Goal: Task Accomplishment & Management: Manage account settings

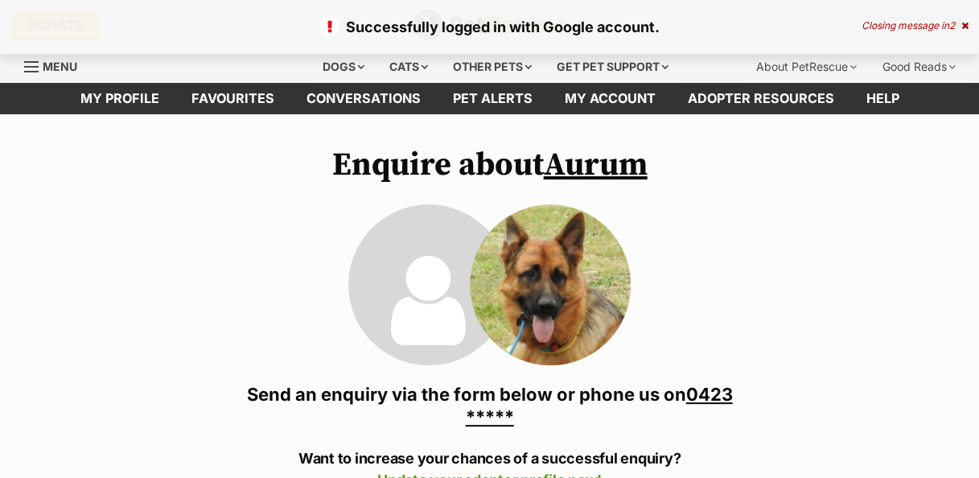
click at [717, 397] on link "0423 *****" at bounding box center [599, 405] width 267 height 43
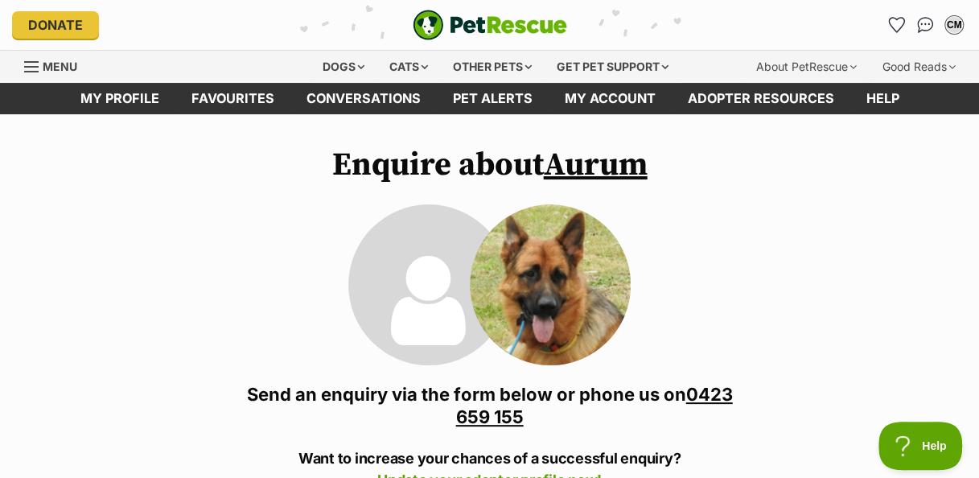
click at [570, 245] on img at bounding box center [550, 284] width 161 height 161
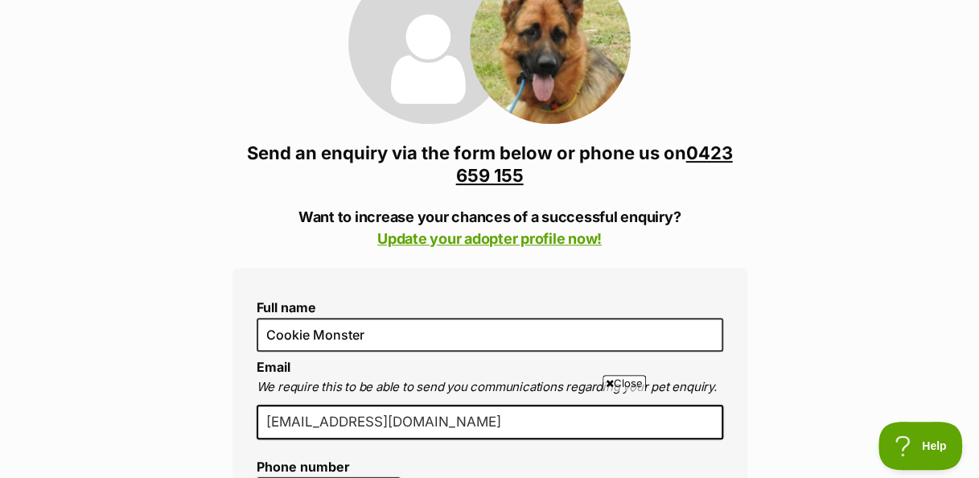
scroll to position [238, 0]
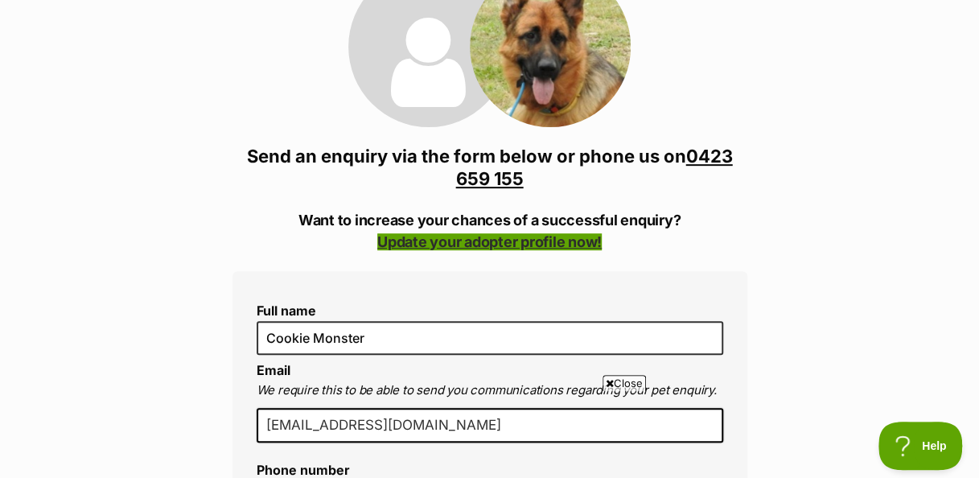
click at [510, 244] on link "Update your adopter profile now!" at bounding box center [489, 241] width 224 height 17
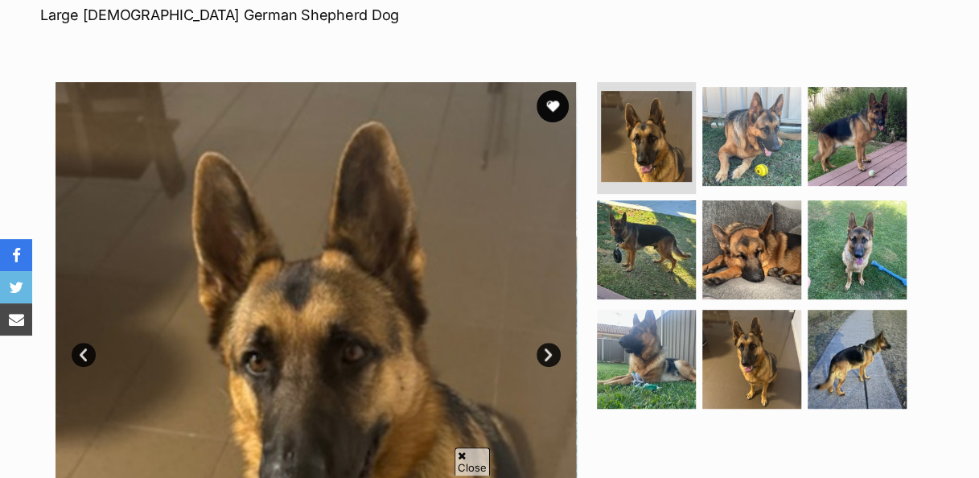
scroll to position [420, 0]
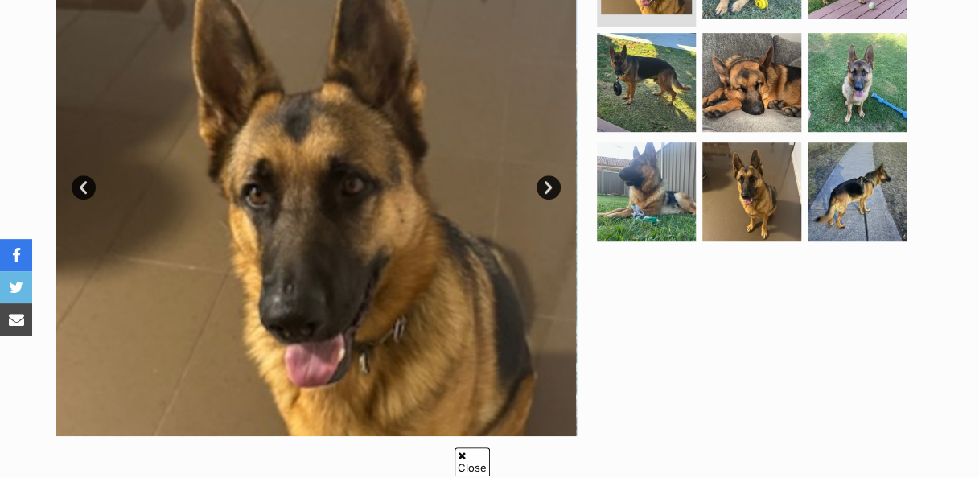
click at [550, 184] on link "Next" at bounding box center [548, 187] width 24 height 24
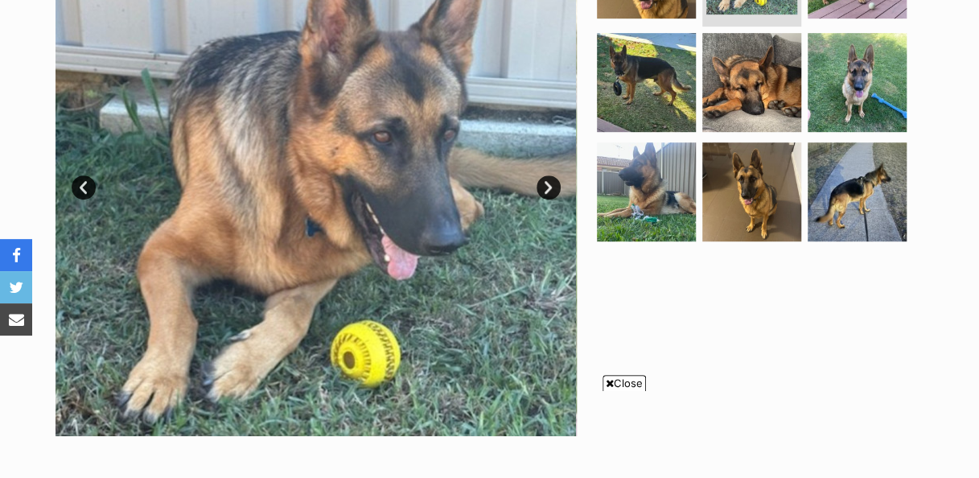
scroll to position [0, 0]
click at [550, 184] on link "Next" at bounding box center [548, 187] width 24 height 24
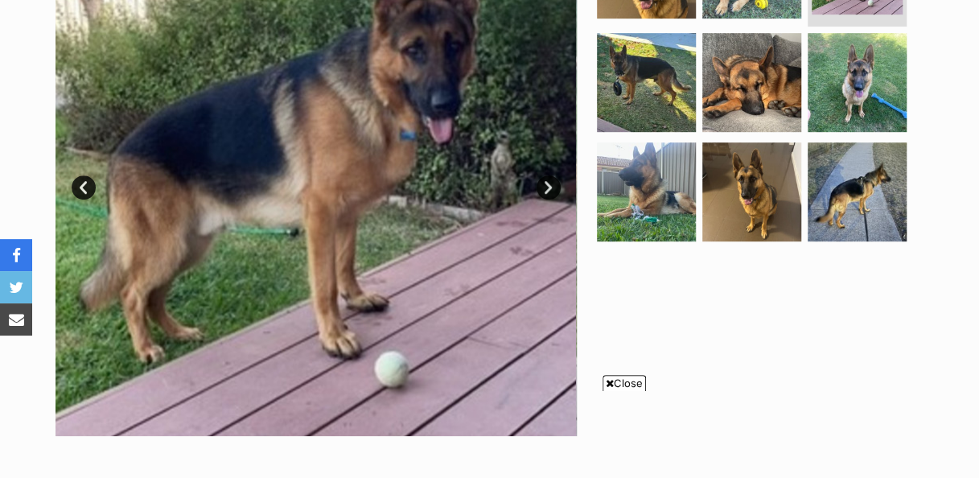
click at [550, 184] on link "Next" at bounding box center [548, 187] width 24 height 24
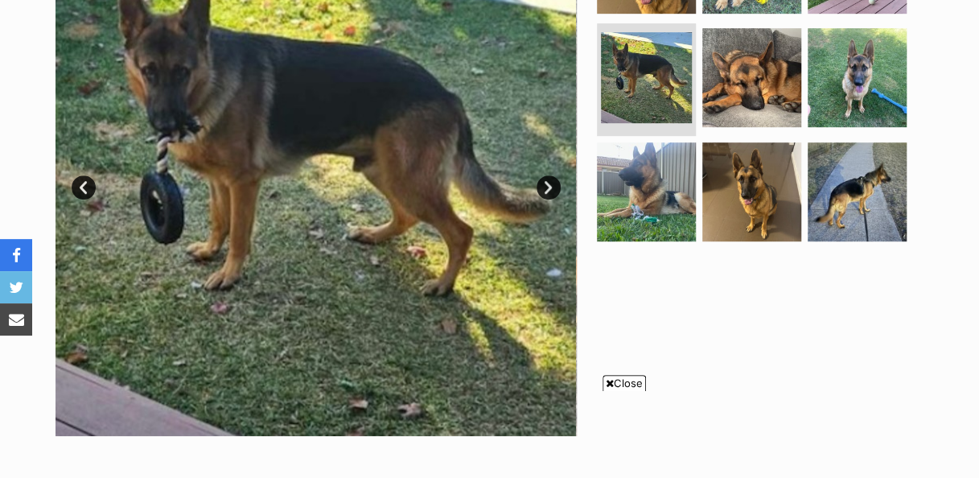
click at [550, 184] on link "Next" at bounding box center [548, 187] width 24 height 24
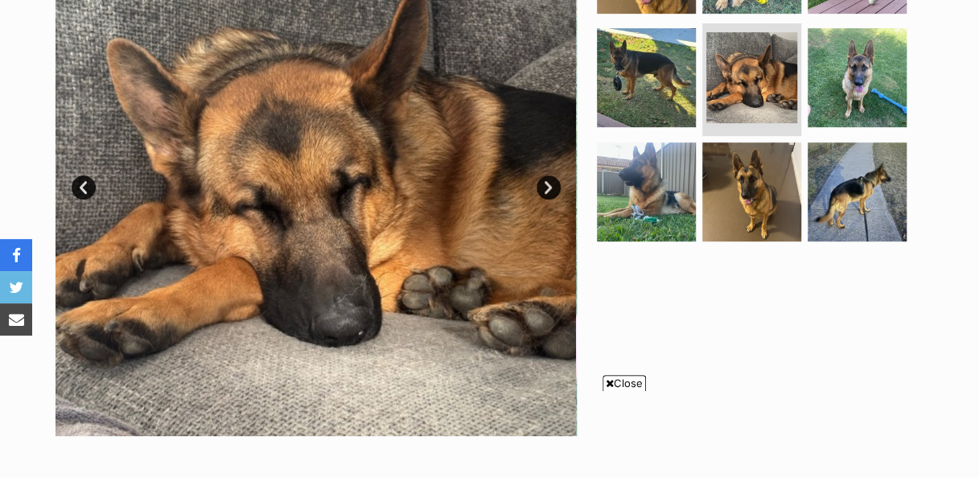
click at [550, 184] on link "Next" at bounding box center [548, 187] width 24 height 24
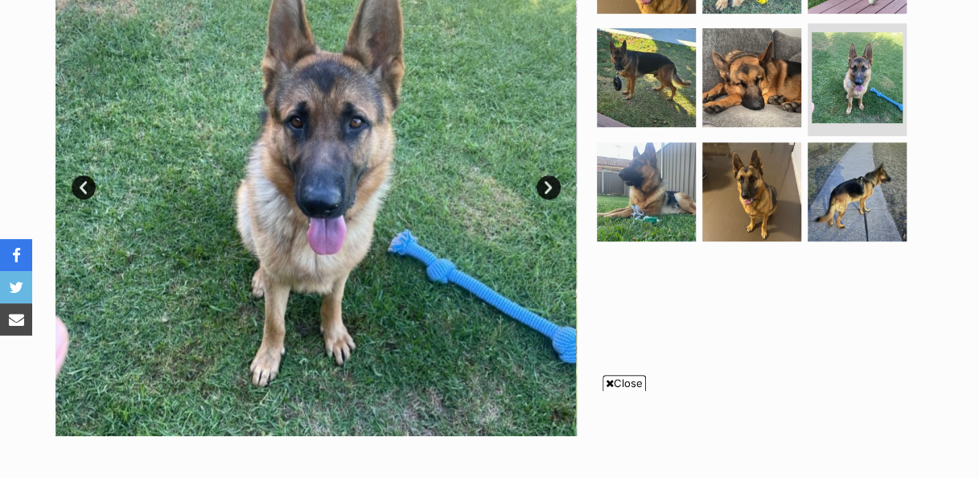
click at [550, 184] on link "Next" at bounding box center [548, 187] width 24 height 24
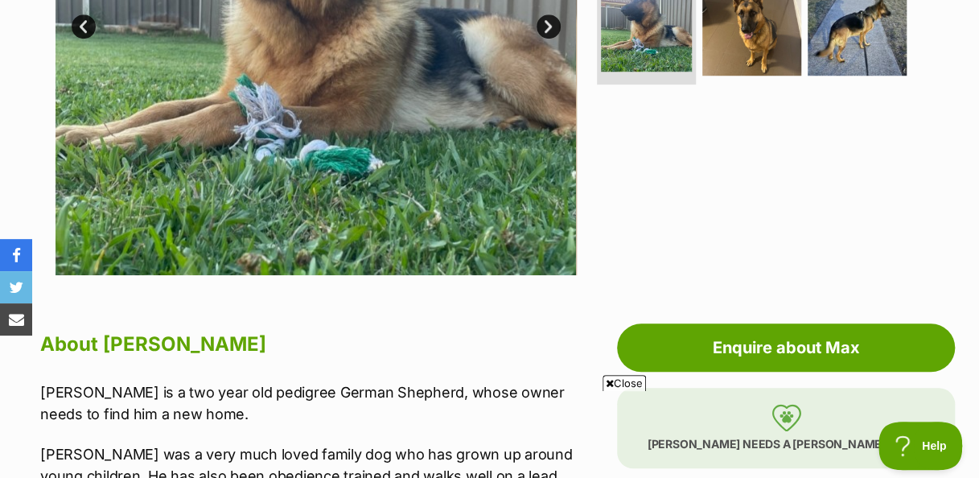
scroll to position [135, 0]
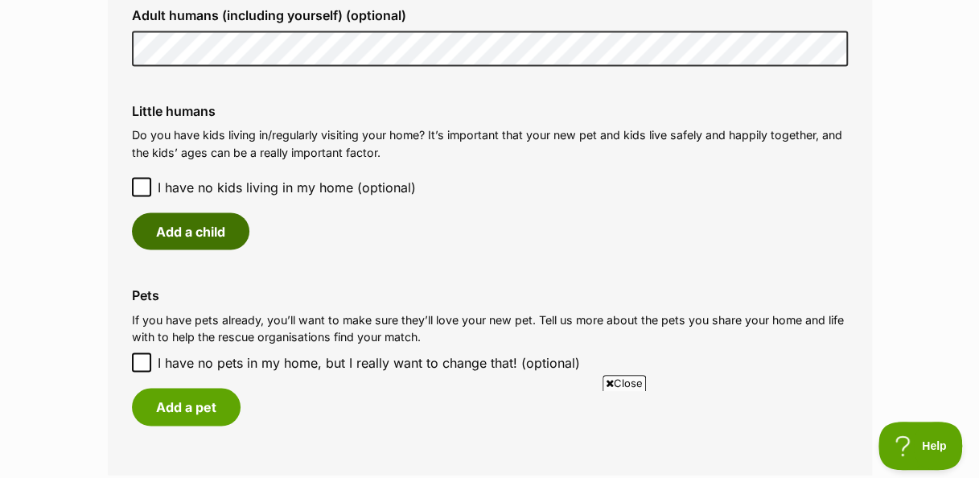
click at [203, 233] on button "Add a child" at bounding box center [190, 230] width 117 height 37
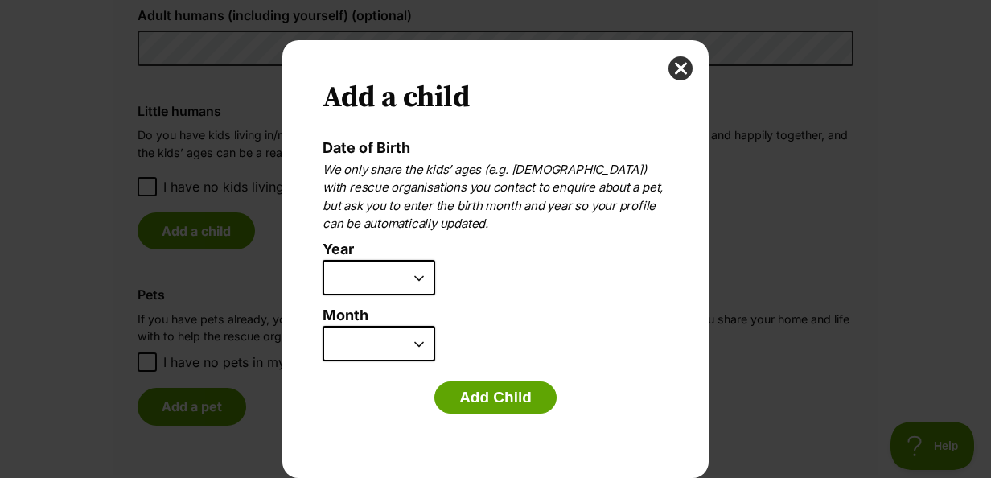
click at [416, 275] on select "2025 2024 2023 2022 2021 2020 2019 2018 2017 2016 2015 2014 2013 2012 2011 2010…" at bounding box center [379, 277] width 113 height 35
select select "2009"
click at [323, 260] on select "2025 2024 2023 2022 2021 2020 2019 2018 2017 2016 2015 2014 2013 2012 2011 2010…" at bounding box center [379, 277] width 113 height 35
click at [491, 399] on button "Add Child" at bounding box center [495, 397] width 122 height 32
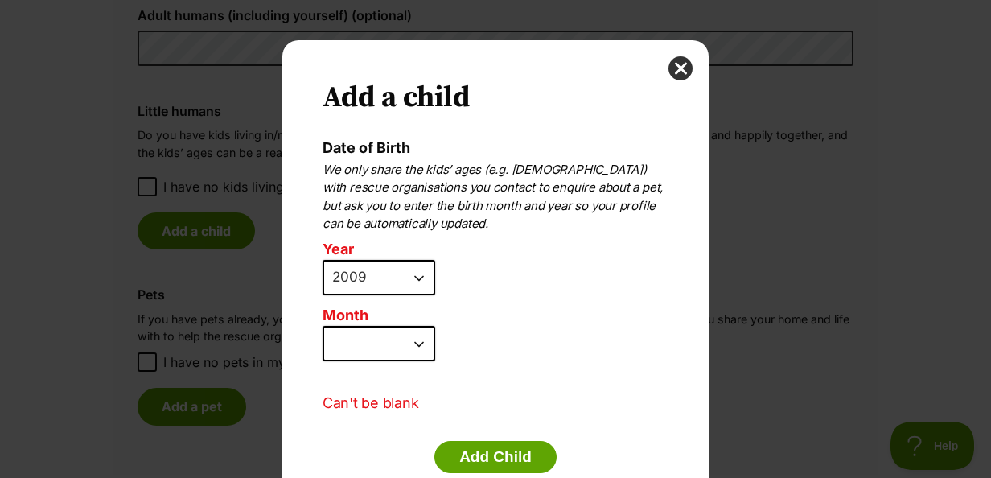
click at [407, 344] on select "January February March April May June July August September October November De…" at bounding box center [379, 343] width 113 height 35
select select "5"
click at [323, 326] on select "January February March April May June July August September October November De…" at bounding box center [379, 343] width 113 height 35
click at [466, 449] on button "Add Child" at bounding box center [495, 457] width 122 height 32
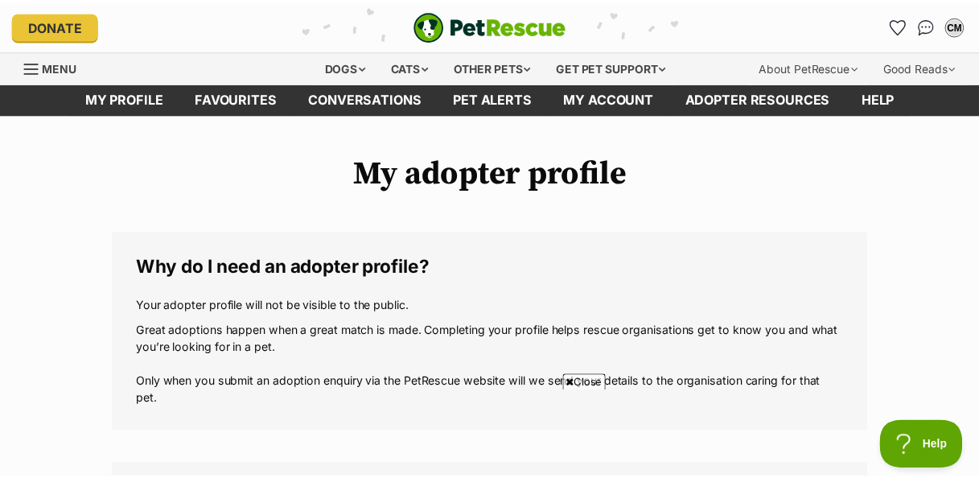
scroll to position [1298, 0]
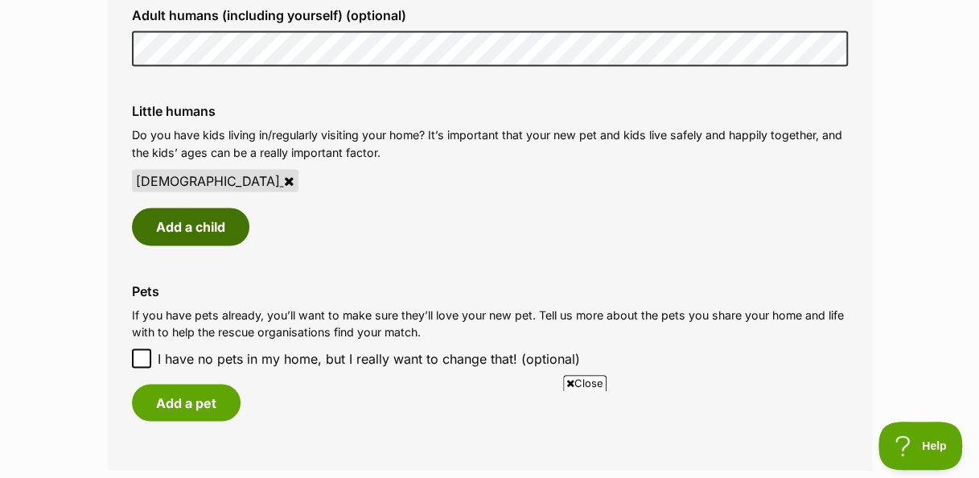
click at [199, 229] on button "Add a child" at bounding box center [190, 226] width 117 height 37
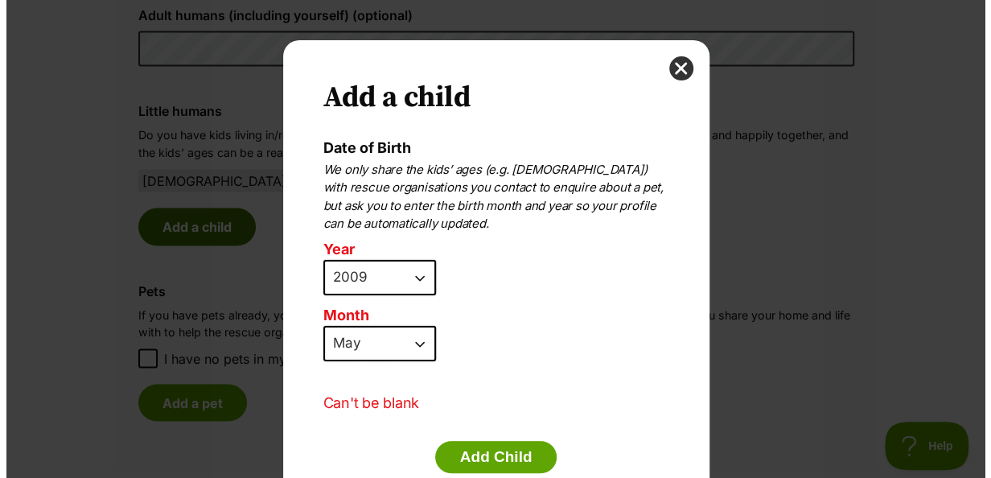
scroll to position [0, 0]
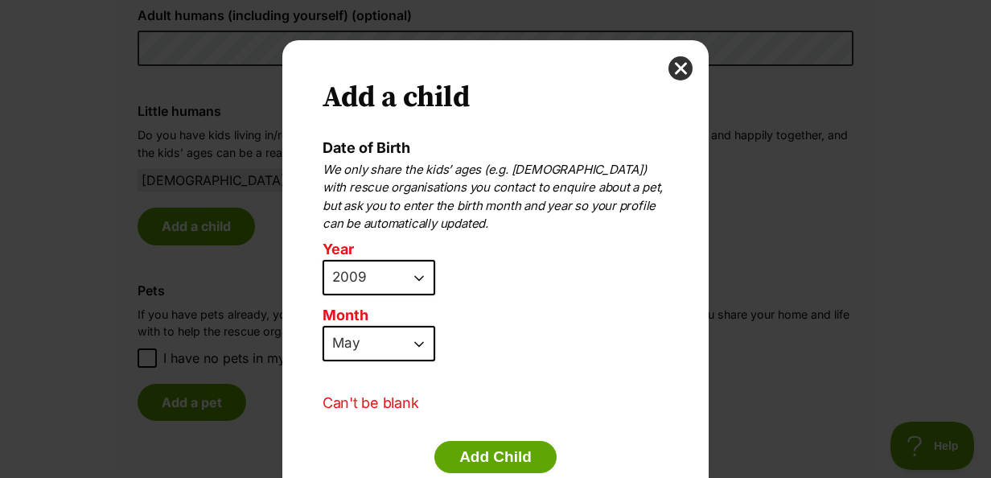
click at [412, 273] on select "2025 2024 2023 2022 2021 2020 2019 2018 2017 2016 2015 2014 2013 2012 2011 2010…" at bounding box center [379, 277] width 113 height 35
select select "2010"
click at [323, 260] on select "2025 2024 2023 2022 2021 2020 2019 2018 2017 2016 2015 2014 2013 2012 2011 2010…" at bounding box center [379, 277] width 113 height 35
click at [412, 339] on select "January February March April May June July August September October November De…" at bounding box center [379, 343] width 113 height 35
select select "9"
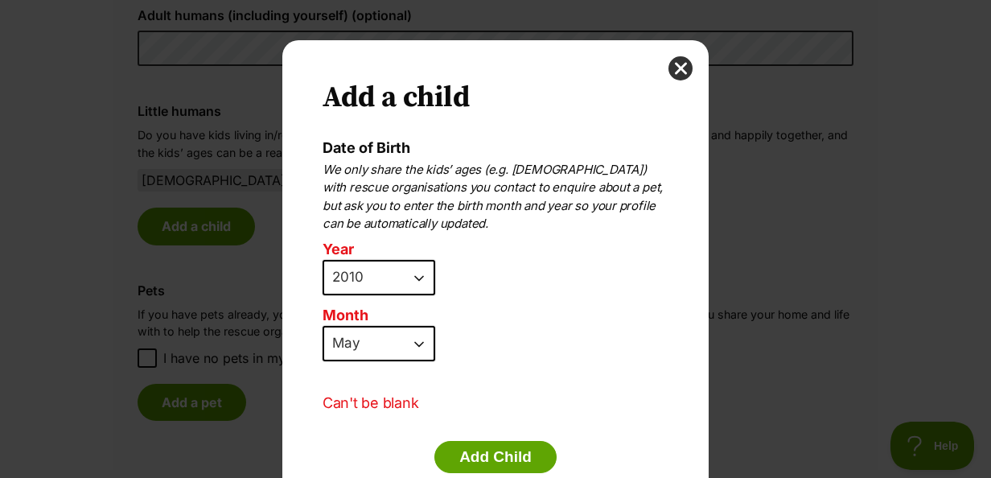
click at [323, 326] on select "January February March April May June July August September October November De…" at bounding box center [379, 343] width 113 height 35
drag, startPoint x: 478, startPoint y: 443, endPoint x: 470, endPoint y: 451, distance: 11.4
click at [470, 451] on button "Add Child" at bounding box center [495, 457] width 122 height 32
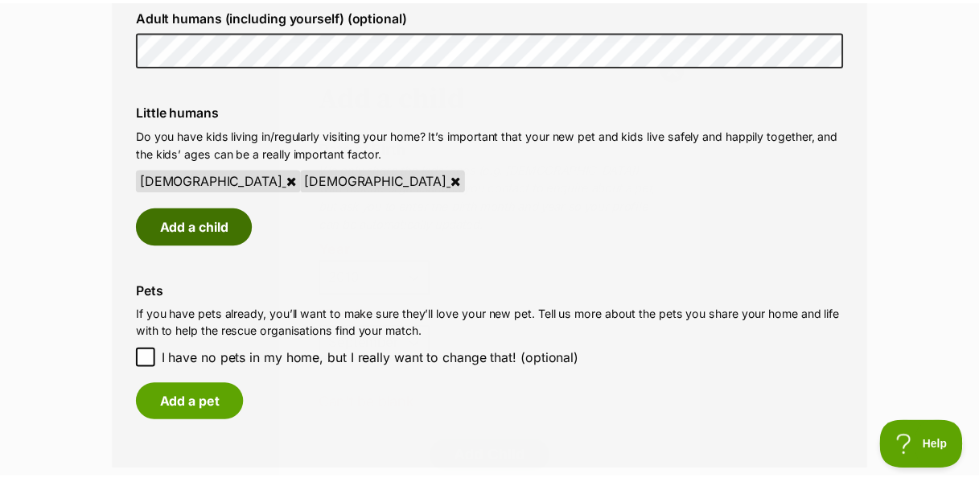
scroll to position [1298, 0]
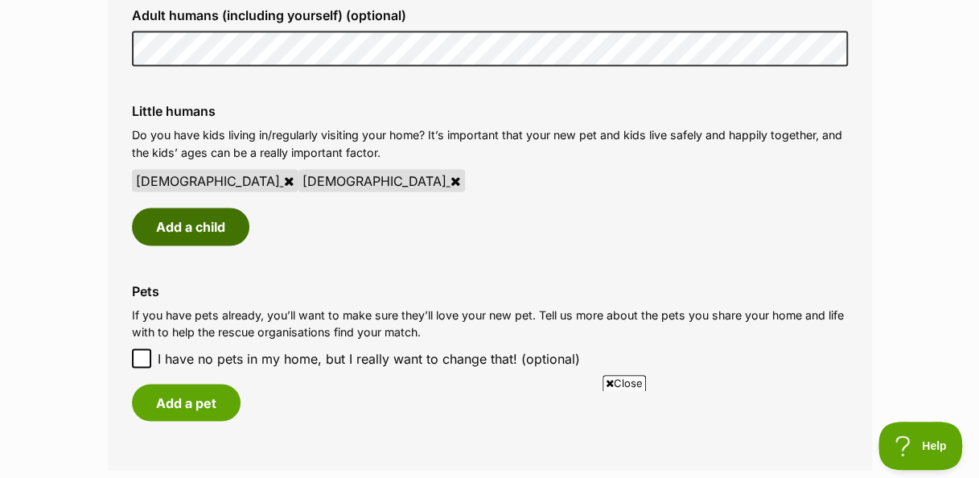
click at [177, 230] on button "Add a child" at bounding box center [190, 226] width 117 height 37
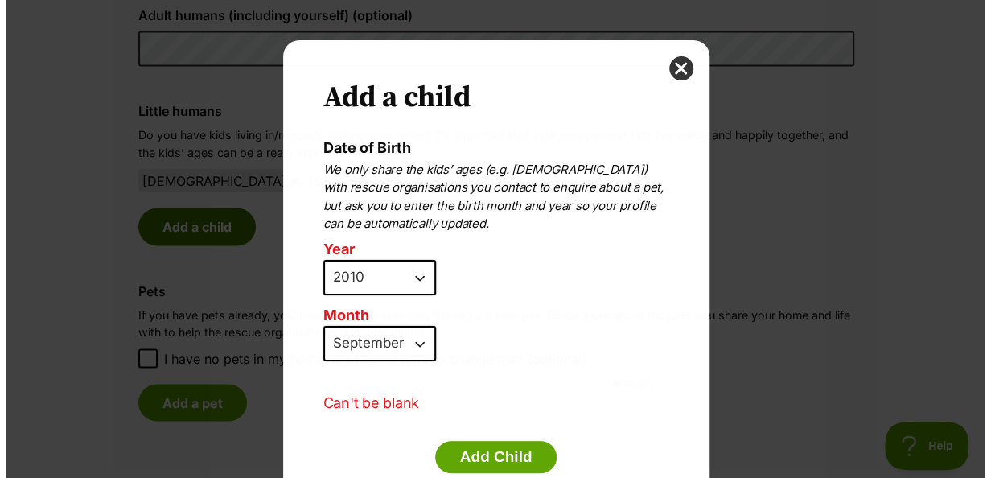
scroll to position [0, 0]
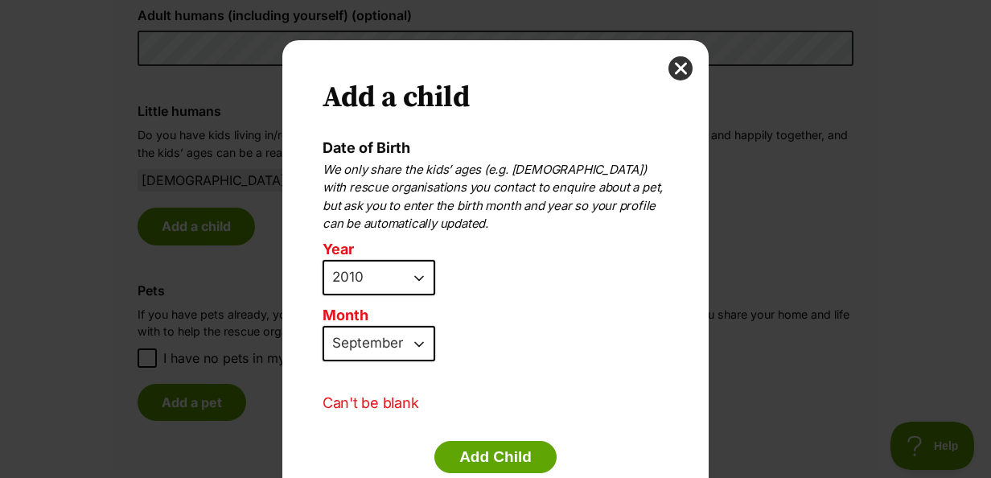
click at [417, 275] on select "2025 2024 2023 2022 2021 2020 2019 2018 2017 2016 2015 2014 2013 2012 2011 2010…" at bounding box center [379, 277] width 113 height 35
select select "2023"
click at [323, 260] on select "2025 2024 2023 2022 2021 2020 2019 2018 2017 2016 2015 2014 2013 2012 2011 2010…" at bounding box center [379, 277] width 113 height 35
click at [417, 342] on select "January February March April May June July August September October November De…" at bounding box center [379, 343] width 113 height 35
select select "1"
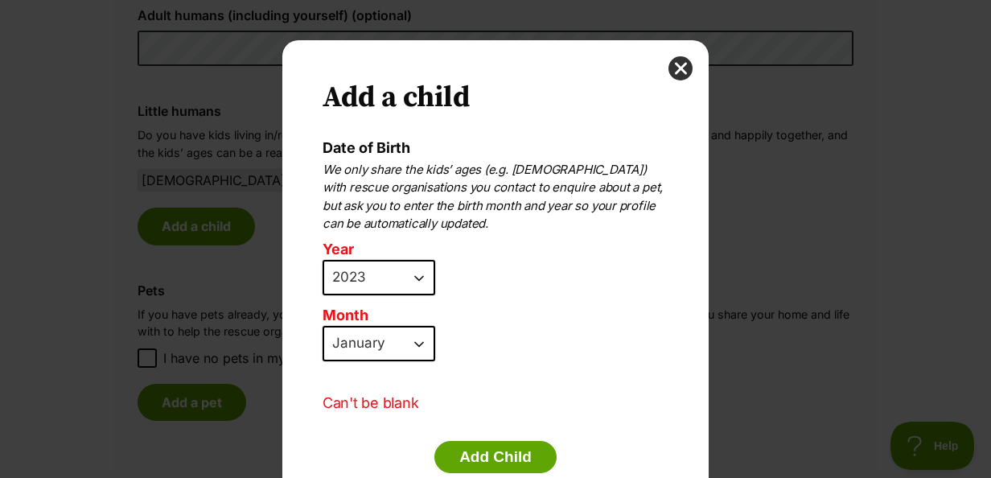
click at [323, 326] on select "January February March April May June July August September October November De…" at bounding box center [379, 343] width 113 height 35
click at [462, 449] on button "Add Child" at bounding box center [495, 457] width 122 height 32
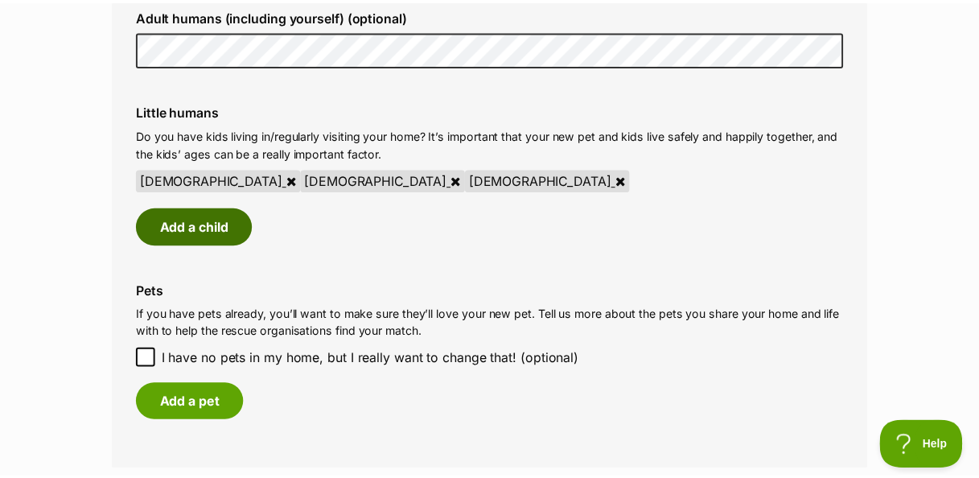
scroll to position [1298, 0]
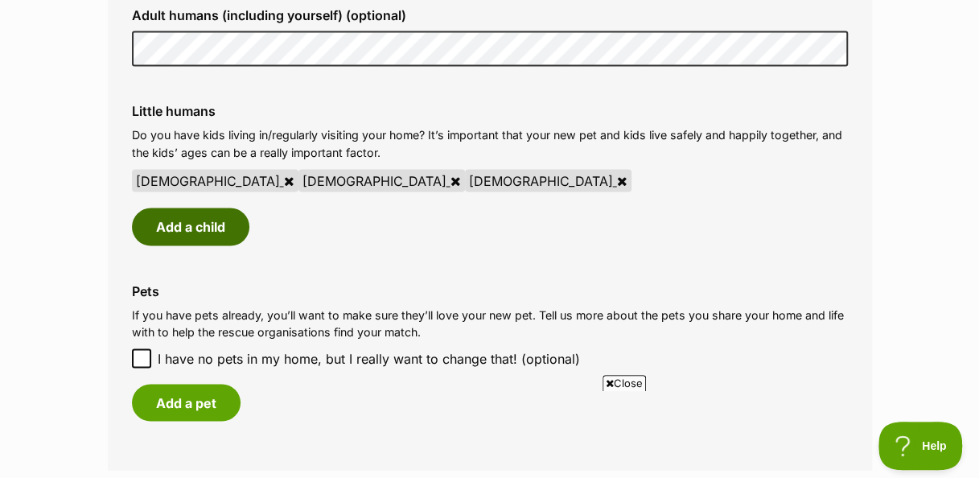
click at [213, 221] on button "Add a child" at bounding box center [190, 226] width 117 height 37
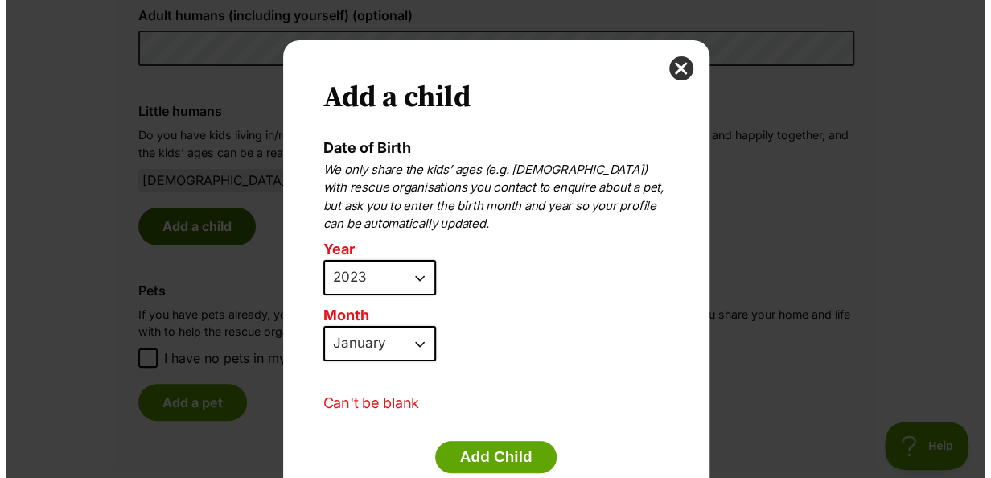
scroll to position [0, 0]
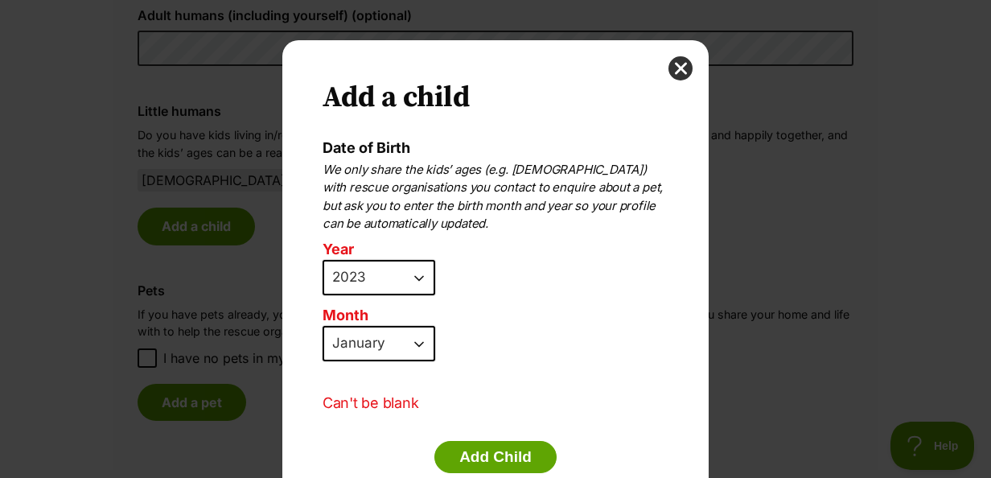
click at [409, 279] on select "2025 2024 2023 2022 2021 2020 2019 2018 2017 2016 2015 2014 2013 2012 2011 2010…" at bounding box center [379, 277] width 113 height 35
select select "2025"
click at [323, 260] on select "2025 2024 2023 2022 2021 2020 2019 2018 2017 2016 2015 2014 2013 2012 2011 2010…" at bounding box center [379, 277] width 113 height 35
click at [409, 335] on select "January February March April May June July August September October November De…" at bounding box center [379, 343] width 113 height 35
select select "3"
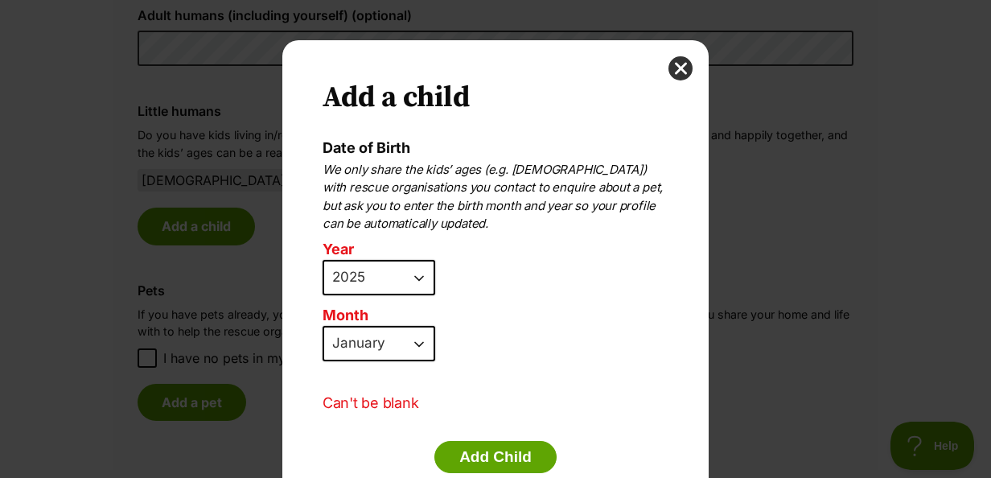
click at [323, 326] on select "January February March April May June July August September October November De…" at bounding box center [379, 343] width 113 height 35
click at [479, 438] on form "Date of Birth We only share the kids’ ages (e.g. 6 years old) with rescue organ…" at bounding box center [496, 310] width 346 height 341
click at [493, 454] on button "Add Child" at bounding box center [495, 457] width 122 height 32
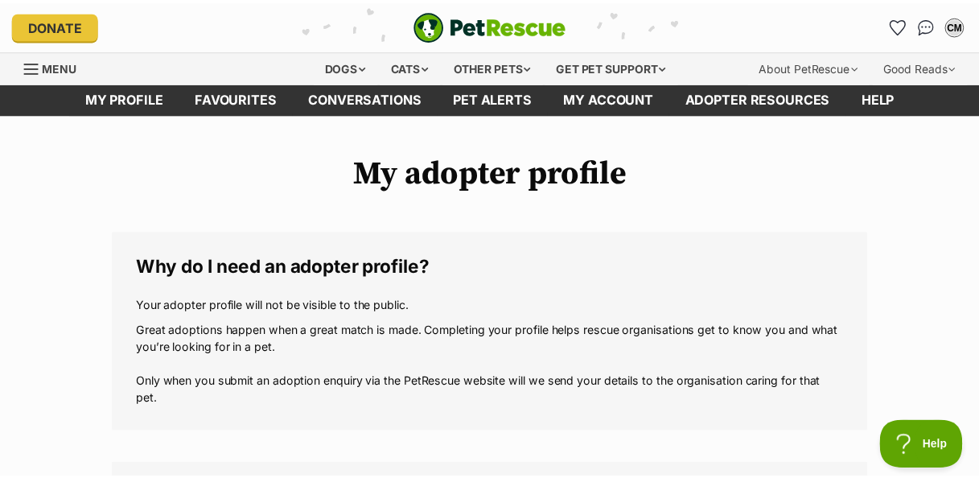
scroll to position [1298, 0]
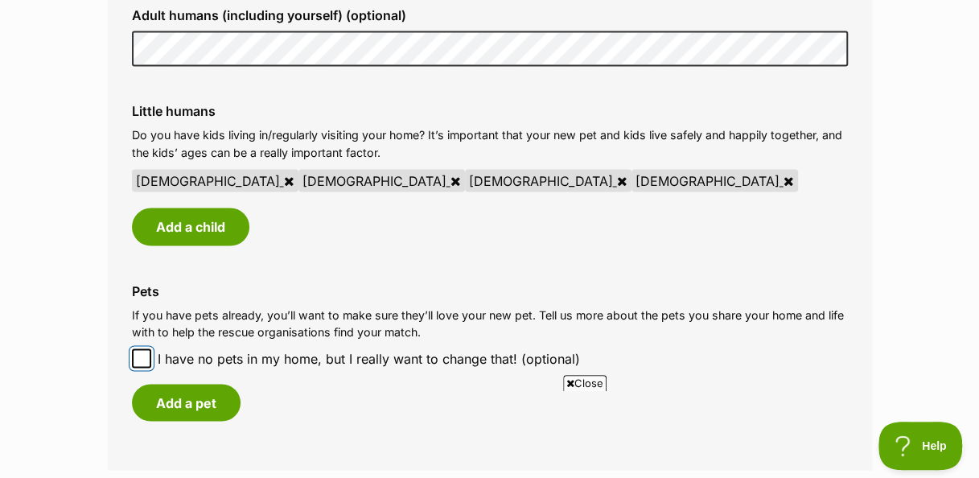
click at [146, 350] on input "I have no pets in my home, but I really want to change that! (optional)" at bounding box center [141, 357] width 19 height 19
checkbox input "true"
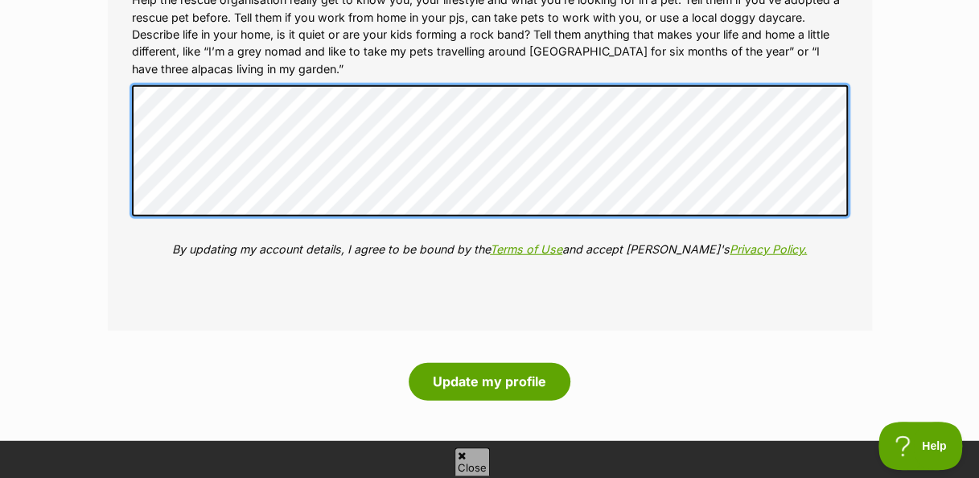
scroll to position [0, 0]
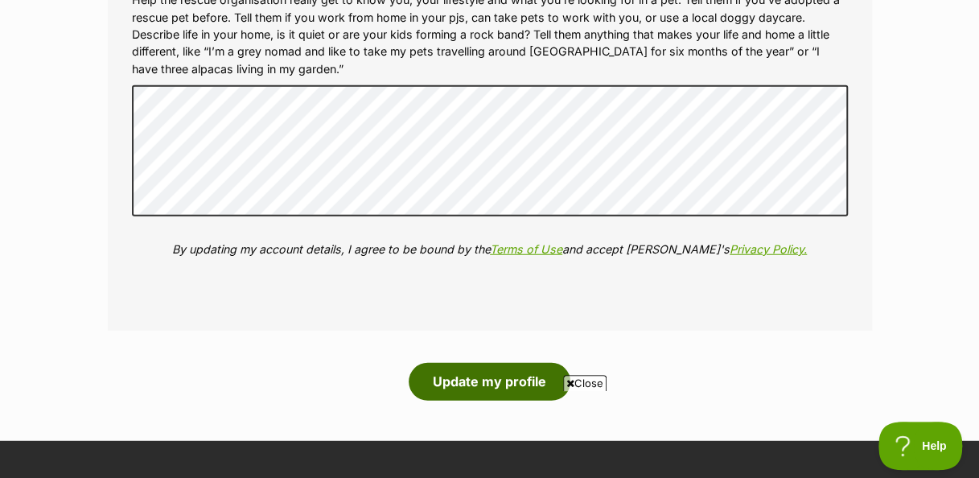
click at [524, 381] on button "Update my profile" at bounding box center [490, 381] width 162 height 37
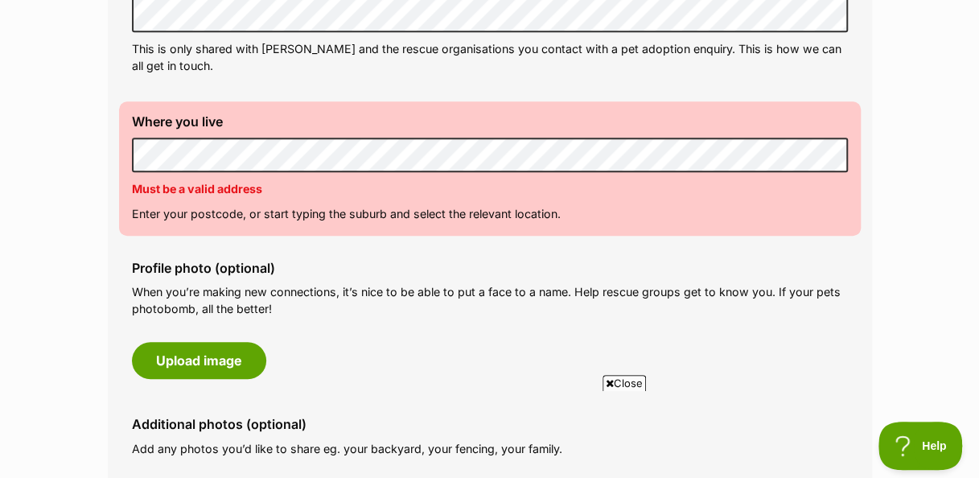
scroll to position [598, 0]
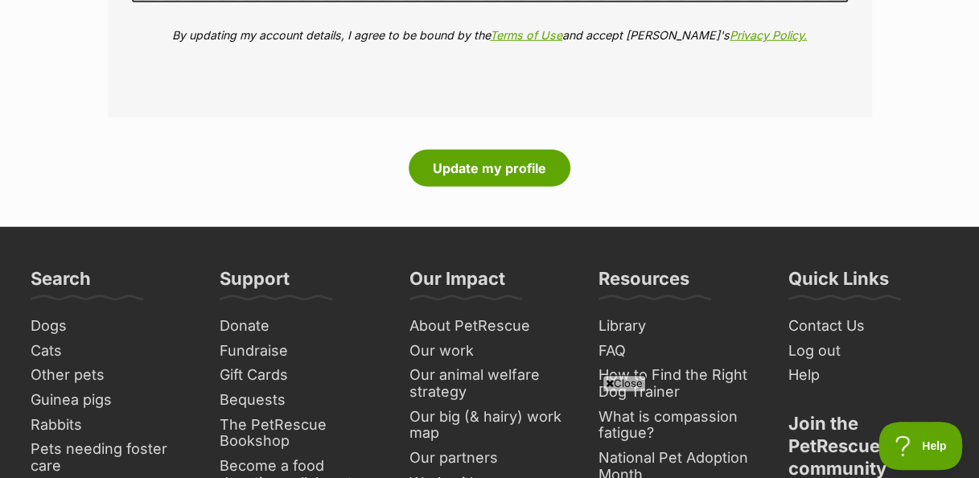
scroll to position [2111, 0]
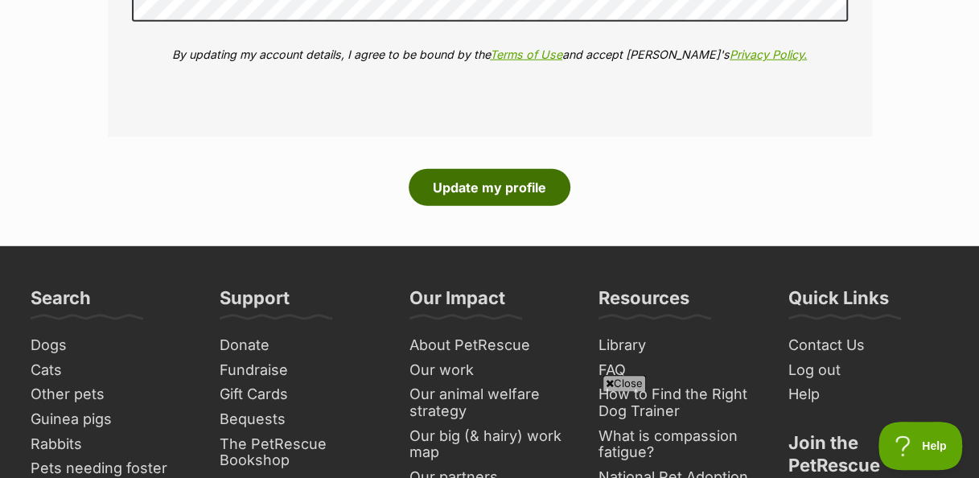
click at [521, 202] on button "Update my profile" at bounding box center [490, 187] width 162 height 37
